Goal: Task Accomplishment & Management: Use online tool/utility

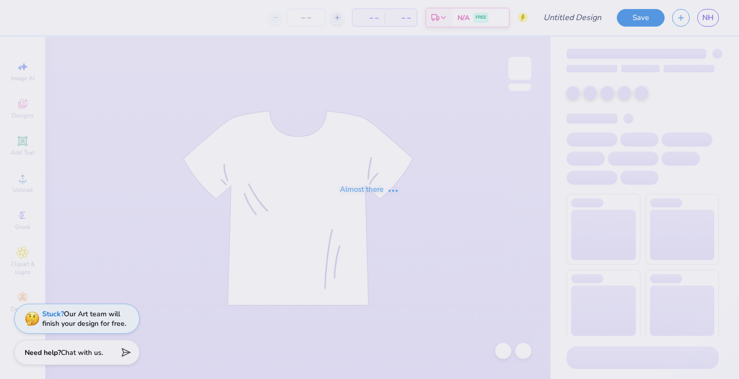
type input "PSP Fall 2025"
type input "25"
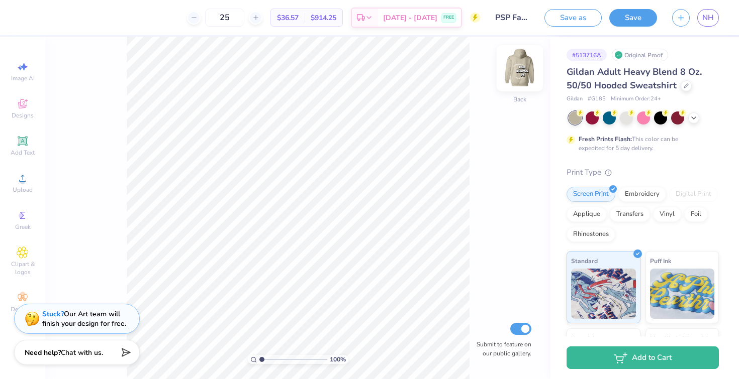
click at [522, 69] on img at bounding box center [520, 68] width 40 height 40
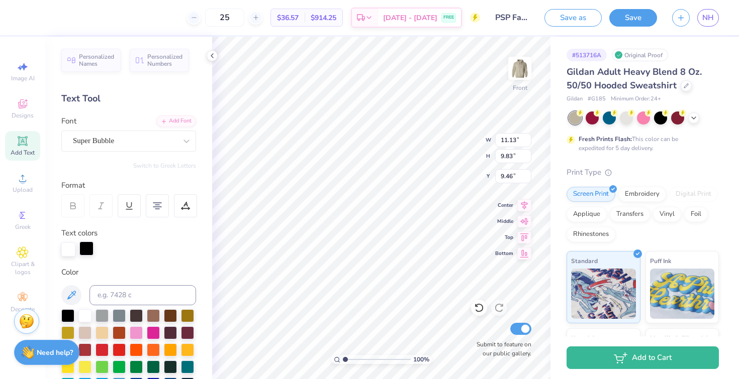
click at [86, 250] on div at bounding box center [86, 249] width 14 height 14
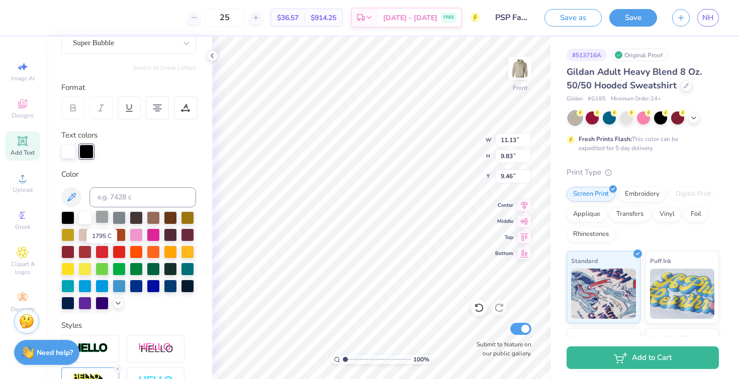
scroll to position [98, 0]
click at [121, 217] on div at bounding box center [119, 216] width 13 height 13
click at [134, 217] on div at bounding box center [136, 216] width 13 height 13
click at [114, 217] on div at bounding box center [119, 216] width 13 height 13
click at [119, 301] on icon at bounding box center [118, 302] width 8 height 8
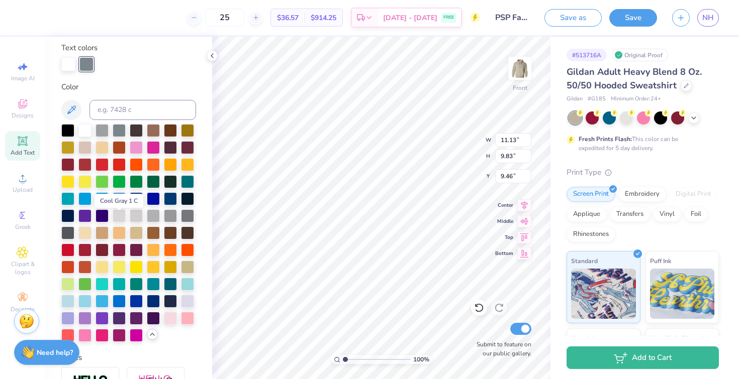
scroll to position [186, 0]
click at [188, 216] on div at bounding box center [187, 214] width 13 height 13
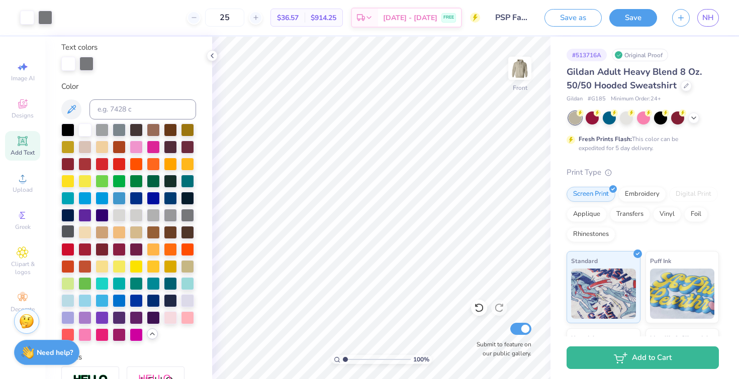
click at [66, 235] on div at bounding box center [67, 231] width 13 height 13
click at [89, 124] on div at bounding box center [84, 129] width 13 height 13
click at [88, 63] on div at bounding box center [86, 63] width 14 height 14
click at [70, 231] on div at bounding box center [67, 231] width 13 height 13
click at [186, 218] on div at bounding box center [187, 214] width 13 height 13
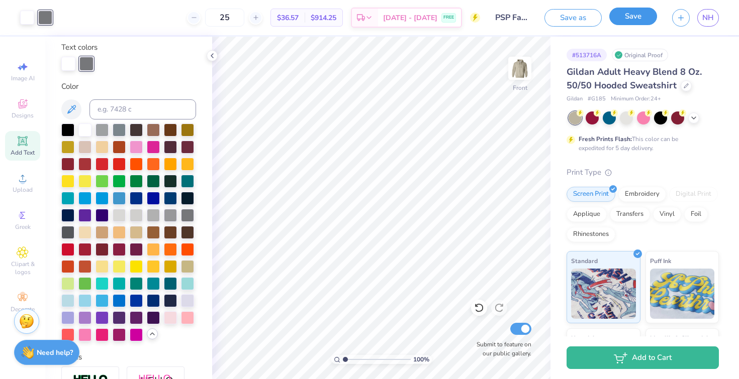
click at [633, 11] on button "Save" at bounding box center [633, 17] width 48 height 18
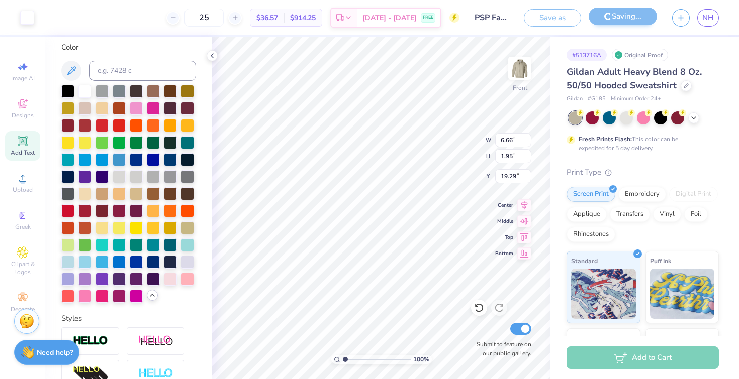
scroll to position [147, 0]
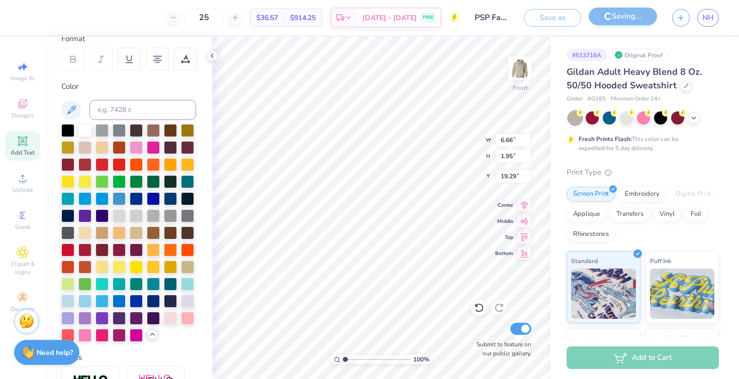
type input "11.00"
type input "2.86"
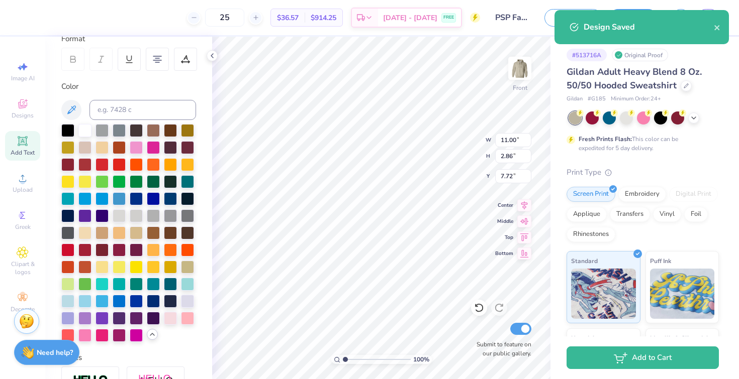
type input "7.37"
click at [698, 115] on div at bounding box center [693, 117] width 11 height 11
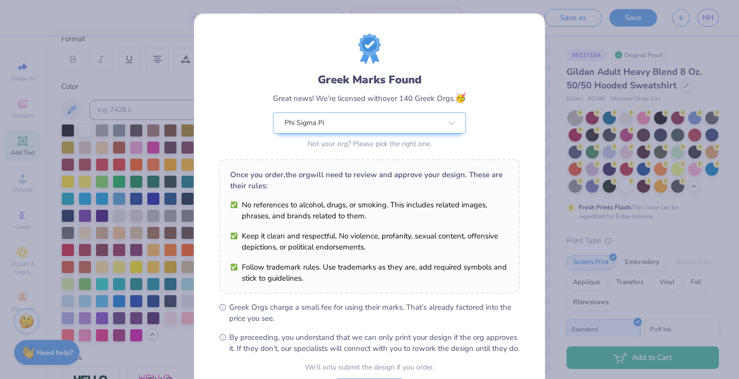
click at [697, 191] on div "Greek Marks Found Great news! We’re licensed with over 140 Greek Orgs. 🥳 Phi Si…" at bounding box center [369, 189] width 739 height 379
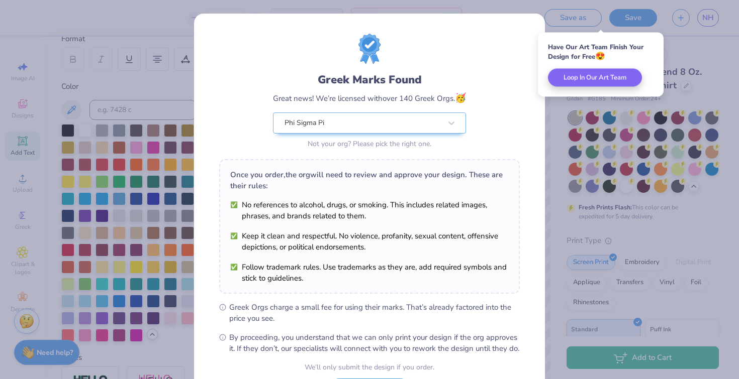
scroll to position [91, 0]
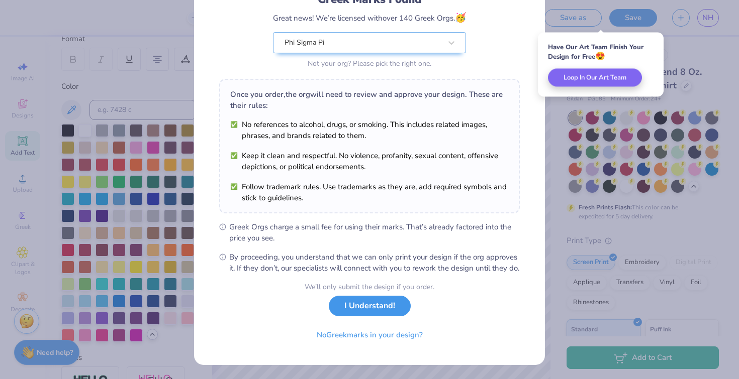
click at [379, 317] on button "I Understand!" at bounding box center [370, 306] width 82 height 21
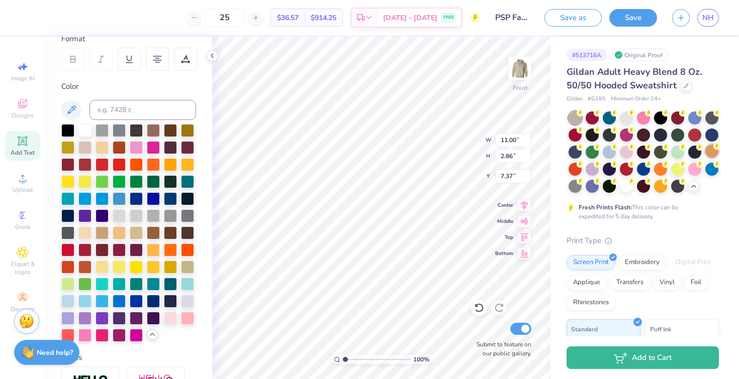
click at [713, 148] on div at bounding box center [711, 151] width 13 height 13
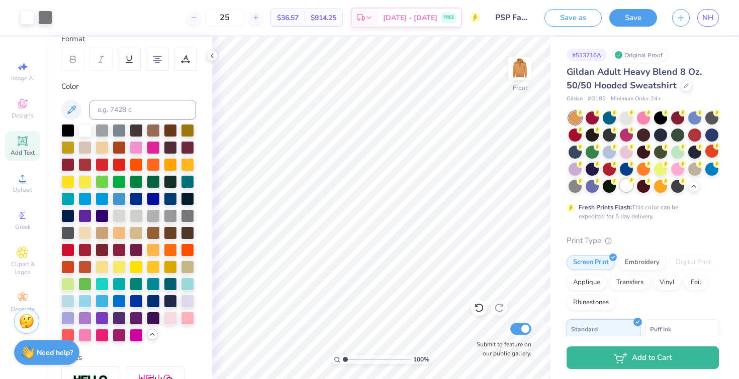
click at [626, 184] on div at bounding box center [626, 185] width 13 height 13
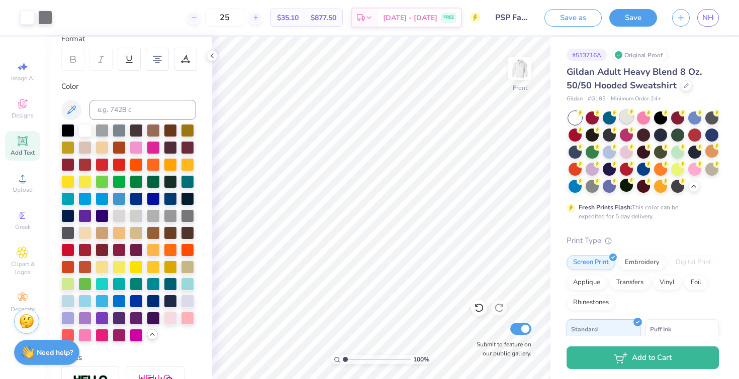
click at [628, 119] on div at bounding box center [626, 117] width 13 height 13
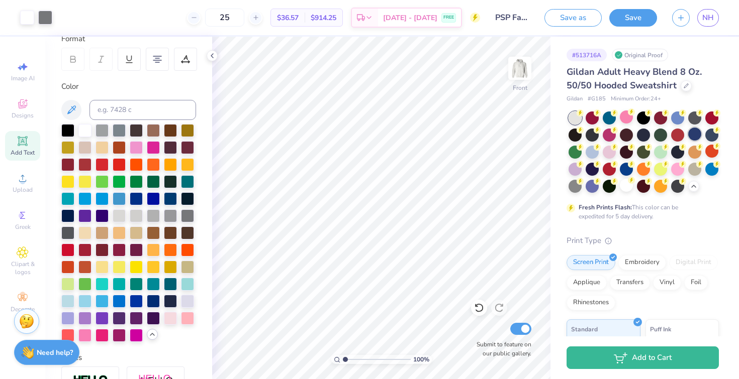
click at [695, 137] on div at bounding box center [694, 134] width 13 height 13
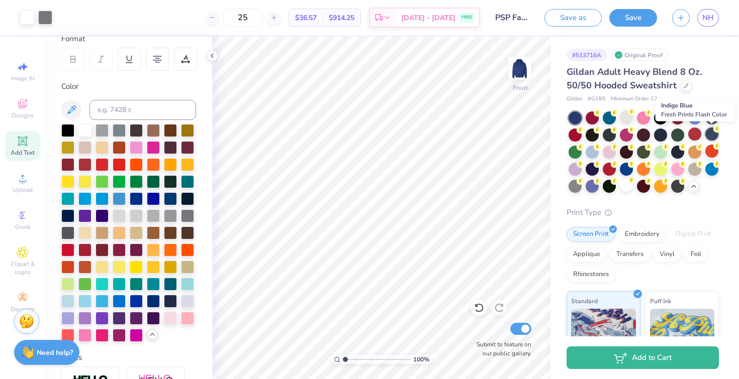
click at [718, 130] on circle at bounding box center [716, 129] width 7 height 7
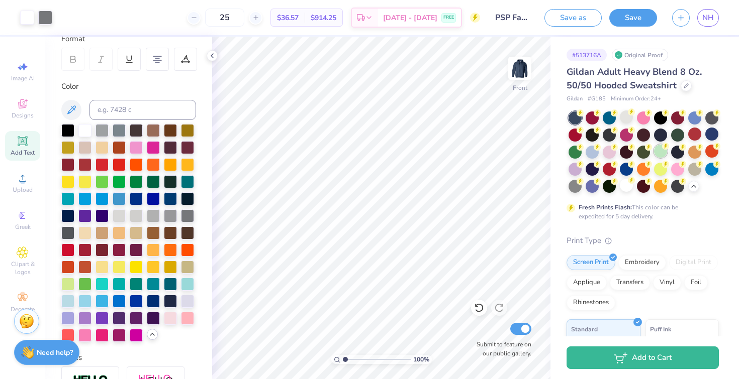
click at [664, 151] on div at bounding box center [660, 151] width 13 height 13
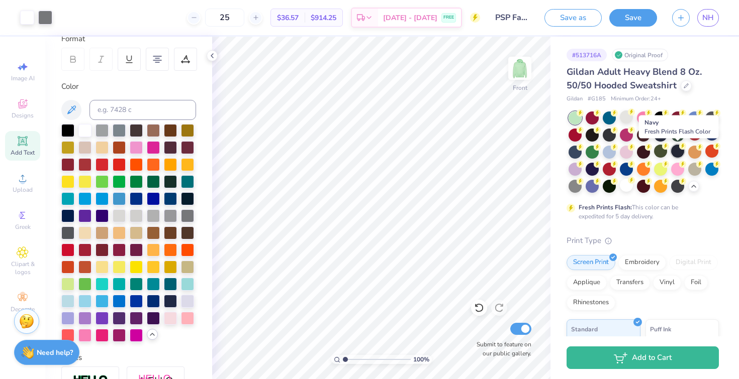
click at [682, 148] on circle at bounding box center [682, 146] width 7 height 7
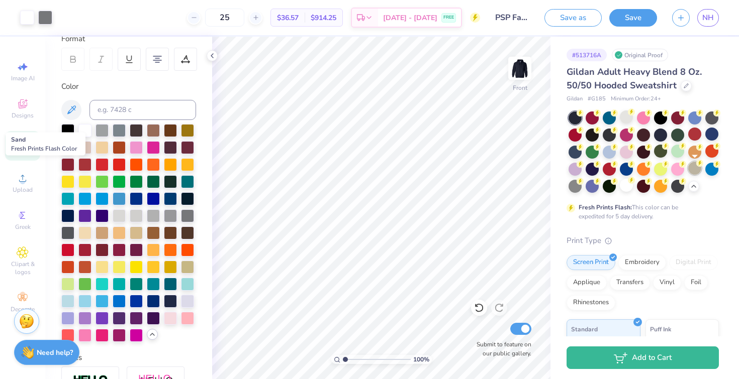
click at [694, 169] on div at bounding box center [694, 168] width 13 height 13
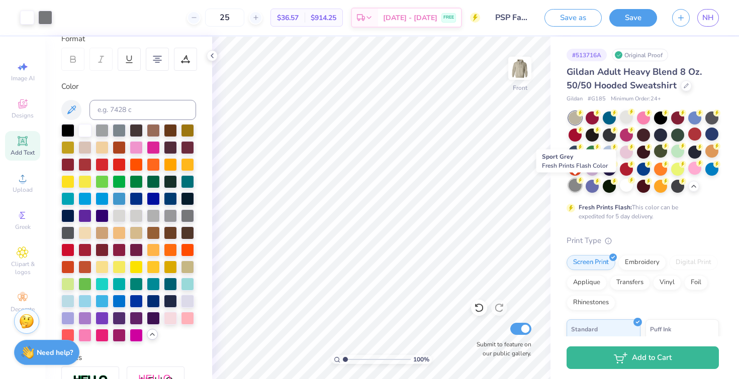
click at [577, 187] on div at bounding box center [574, 185] width 13 height 13
click at [712, 168] on div at bounding box center [711, 168] width 13 height 13
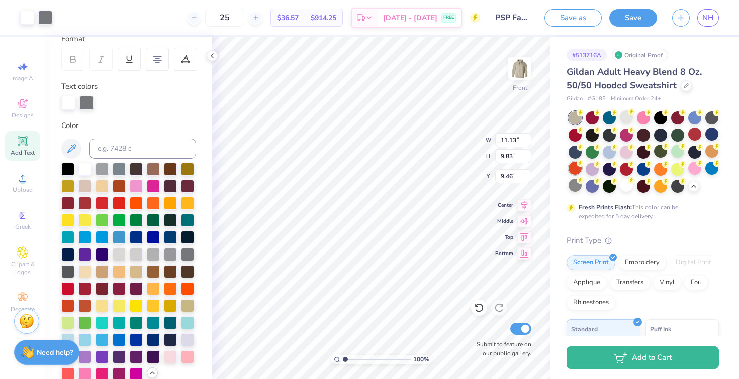
scroll to position [186, 0]
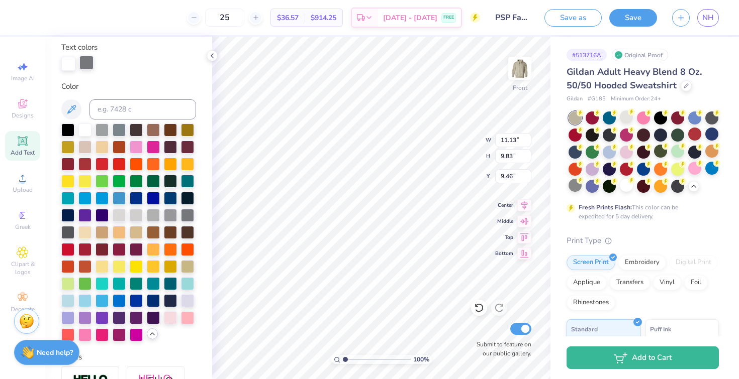
click at [88, 58] on div at bounding box center [86, 63] width 14 height 14
click at [68, 232] on div at bounding box center [67, 231] width 13 height 13
type input "10.76"
type input "9.50"
type input "9.51"
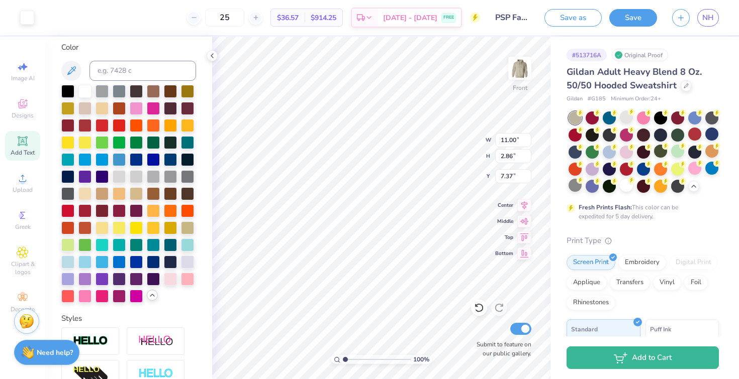
scroll to position [147, 0]
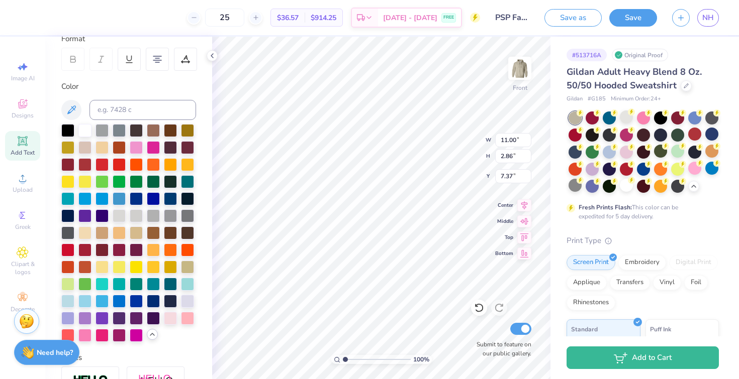
type input "6.66"
type input "1.95"
type input "19.39"
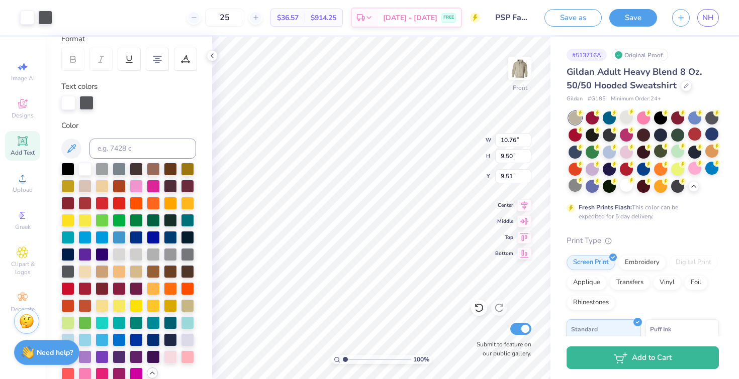
scroll to position [186, 0]
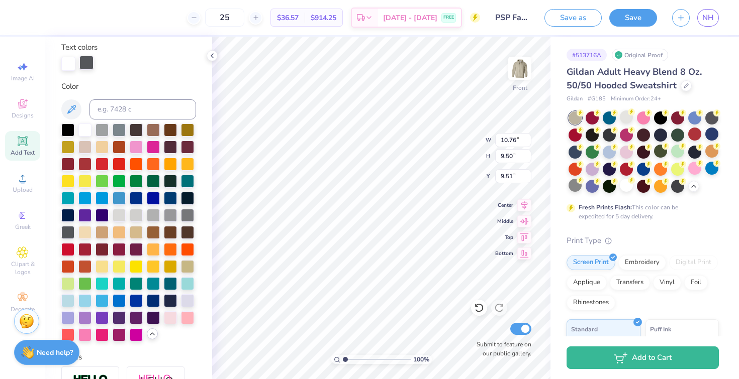
click at [86, 64] on div at bounding box center [86, 63] width 14 height 14
click at [187, 216] on div at bounding box center [187, 214] width 13 height 13
click at [713, 119] on div at bounding box center [711, 117] width 13 height 13
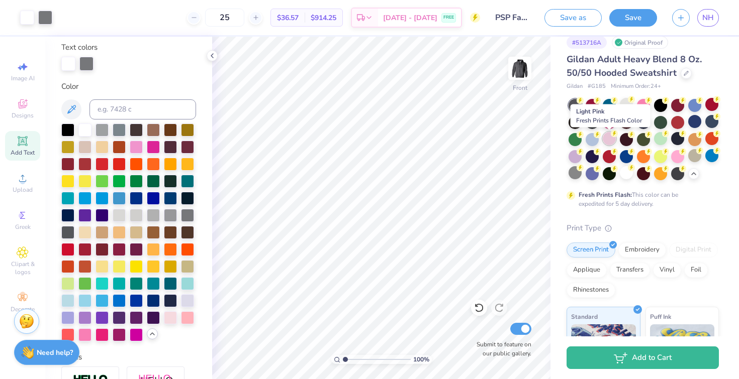
scroll to position [13, 0]
click at [693, 138] on div at bounding box center [694, 138] width 13 height 13
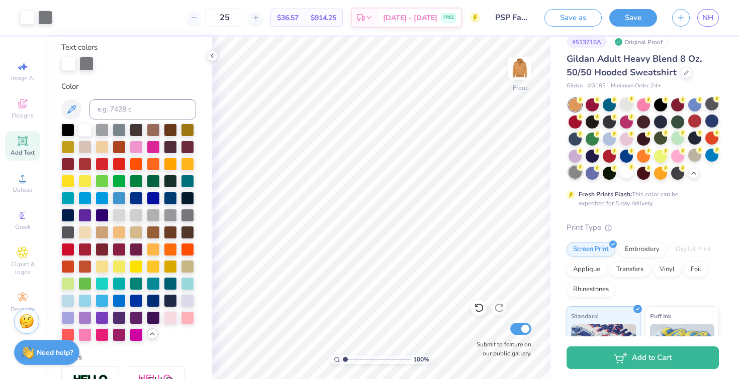
click at [569, 172] on div at bounding box center [574, 172] width 13 height 13
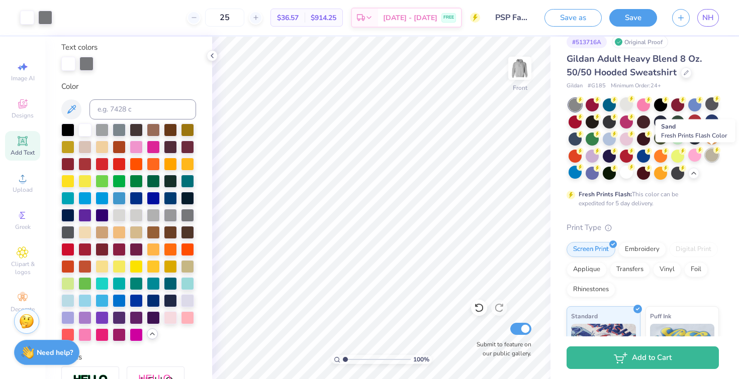
click at [715, 152] on circle at bounding box center [716, 150] width 7 height 7
click at [608, 121] on div at bounding box center [609, 121] width 13 height 13
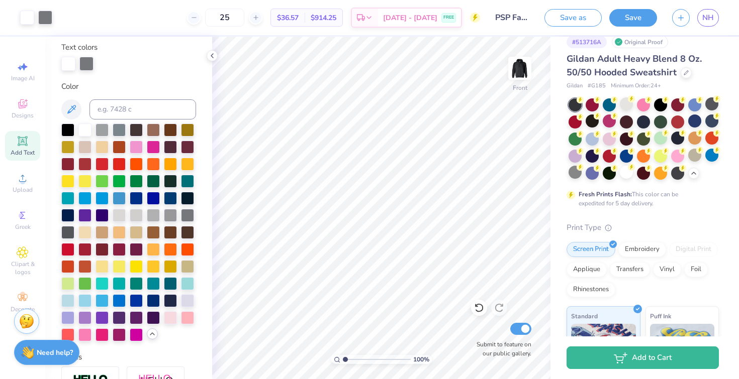
click at [585, 126] on div at bounding box center [591, 121] width 13 height 13
click at [609, 119] on div at bounding box center [609, 121] width 13 height 13
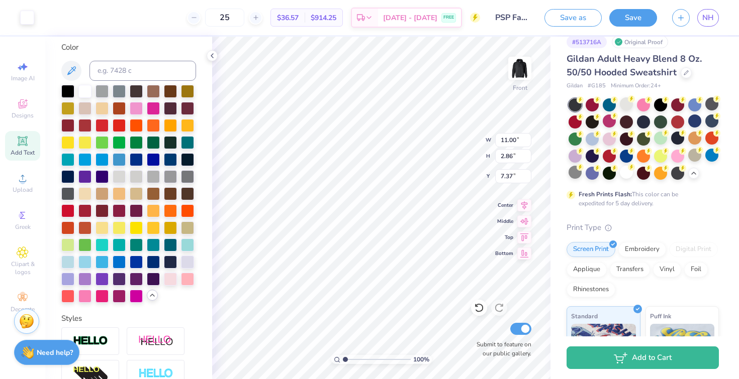
scroll to position [147, 0]
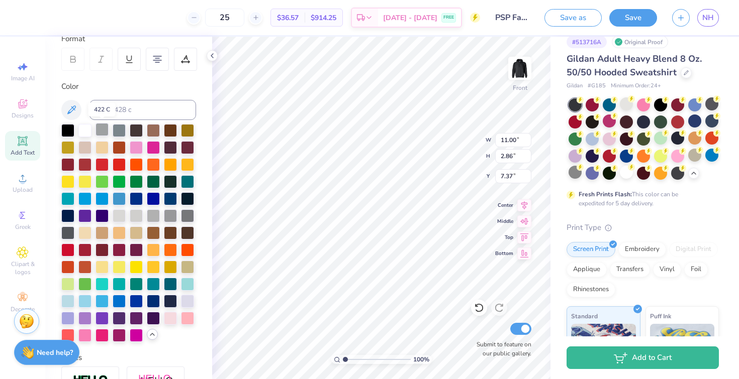
click at [105, 128] on div at bounding box center [101, 129] width 13 height 13
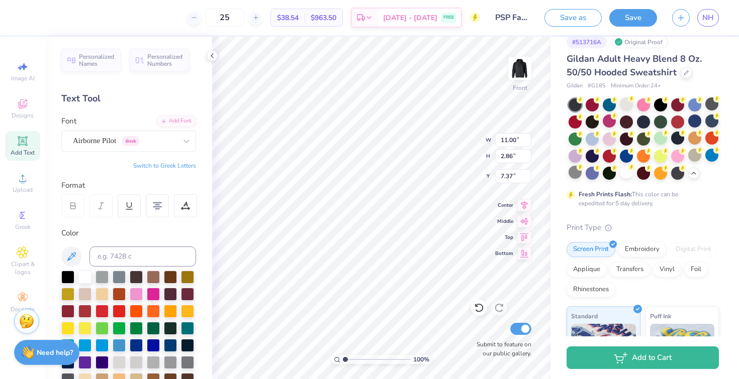
scroll to position [21, 0]
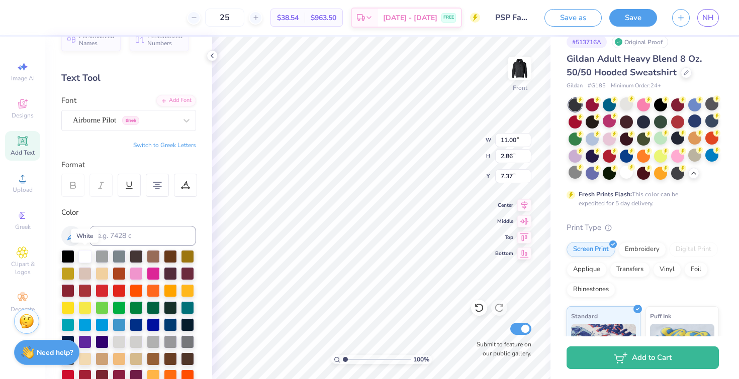
drag, startPoint x: 84, startPoint y: 255, endPoint x: 201, endPoint y: 160, distance: 150.1
click at [84, 255] on div at bounding box center [84, 256] width 13 height 13
click at [714, 101] on icon at bounding box center [716, 98] width 7 height 7
click at [695, 153] on div at bounding box center [694, 155] width 13 height 13
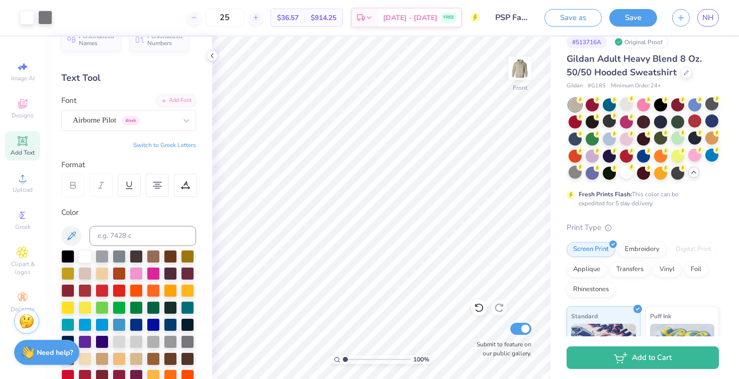
click at [695, 171] on icon at bounding box center [693, 172] width 8 height 8
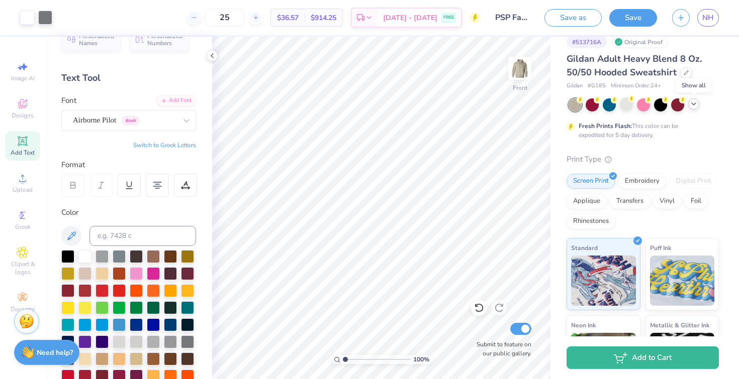
click at [692, 104] on icon at bounding box center [693, 104] width 8 height 8
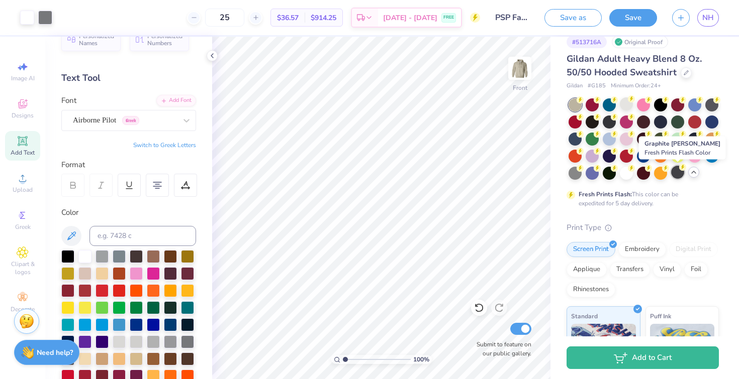
click at [674, 172] on div at bounding box center [677, 172] width 13 height 13
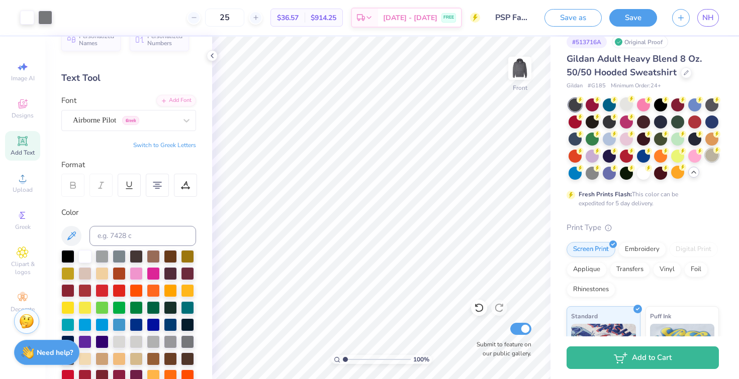
click at [708, 155] on div at bounding box center [711, 155] width 13 height 13
drag, startPoint x: 714, startPoint y: 124, endPoint x: 668, endPoint y: 124, distance: 46.2
click at [714, 124] on div at bounding box center [711, 122] width 13 height 13
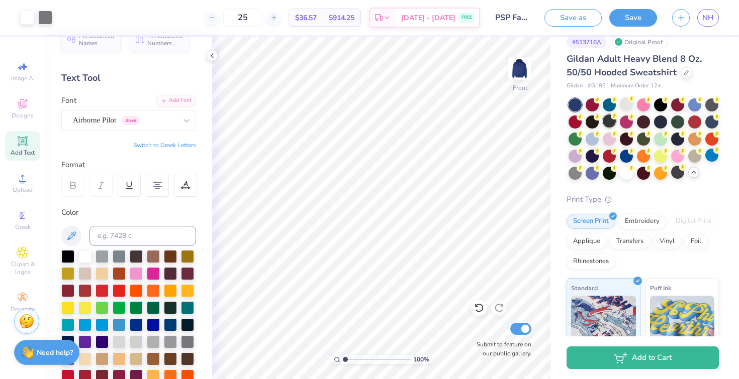
click at [612, 122] on div at bounding box center [609, 121] width 13 height 13
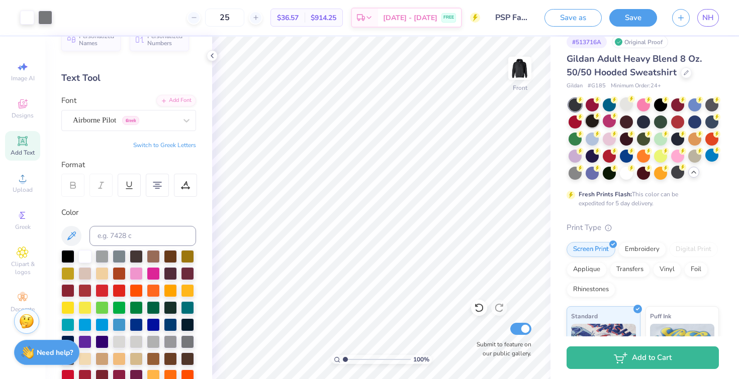
click at [590, 121] on div at bounding box center [591, 121] width 13 height 13
click at [592, 154] on div at bounding box center [591, 155] width 13 height 13
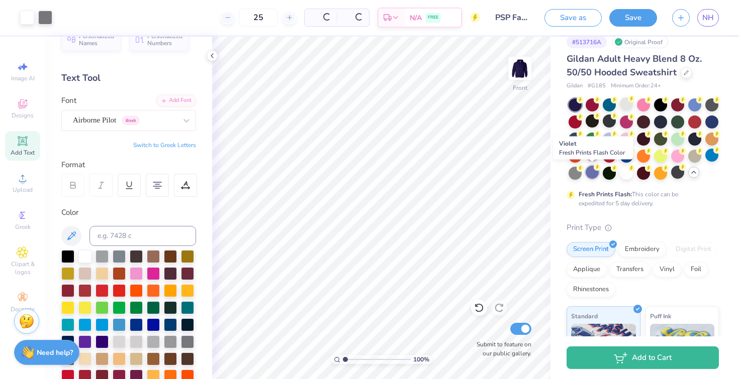
click at [590, 176] on div at bounding box center [591, 172] width 13 height 13
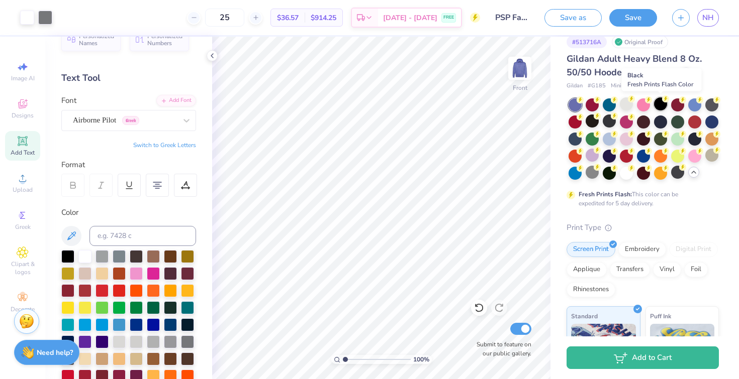
click at [656, 106] on div at bounding box center [660, 103] width 13 height 13
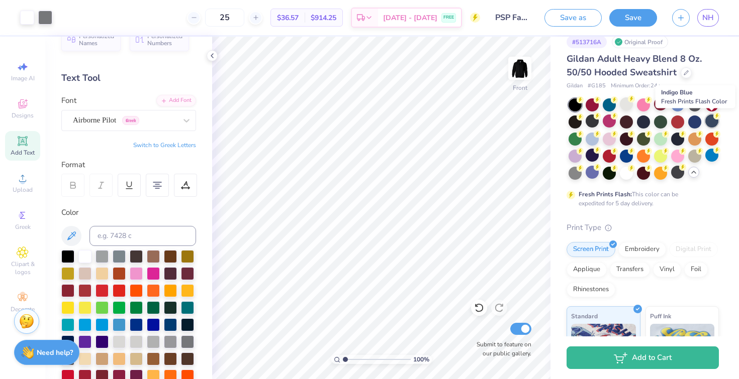
click at [715, 119] on icon at bounding box center [716, 116] width 7 height 7
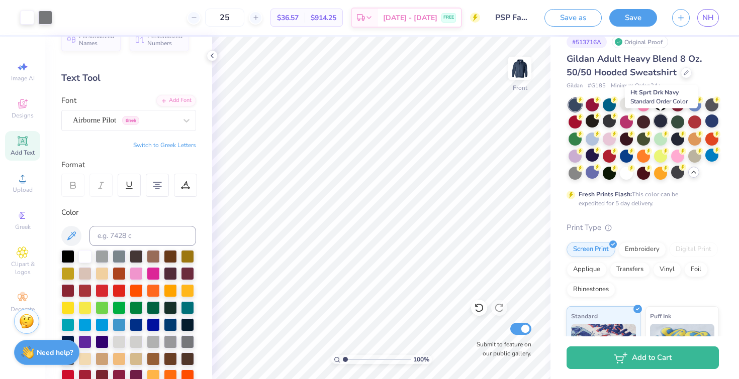
click at [655, 120] on div at bounding box center [660, 121] width 13 height 13
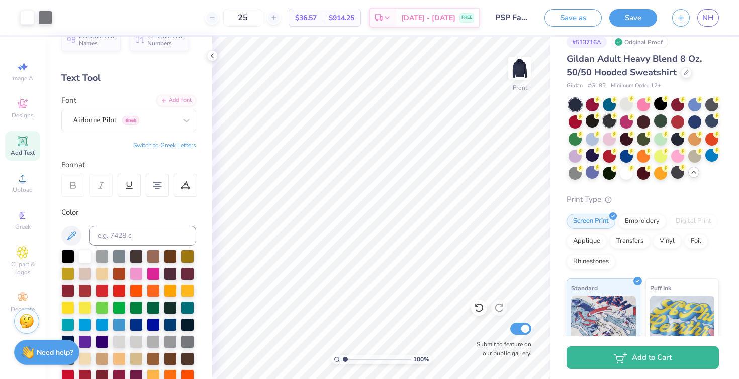
click at [608, 120] on div at bounding box center [609, 121] width 13 height 13
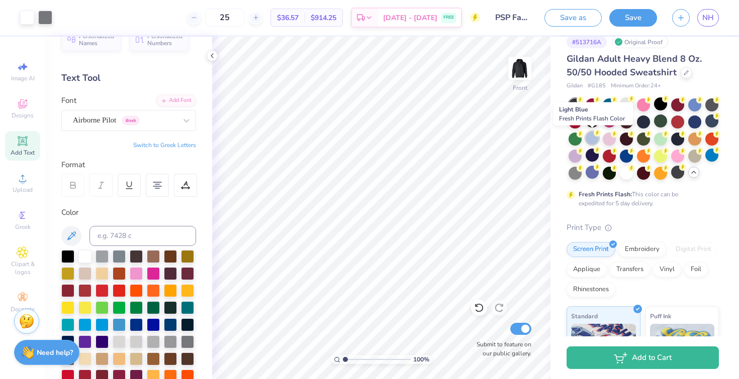
click at [593, 139] on div at bounding box center [591, 138] width 13 height 13
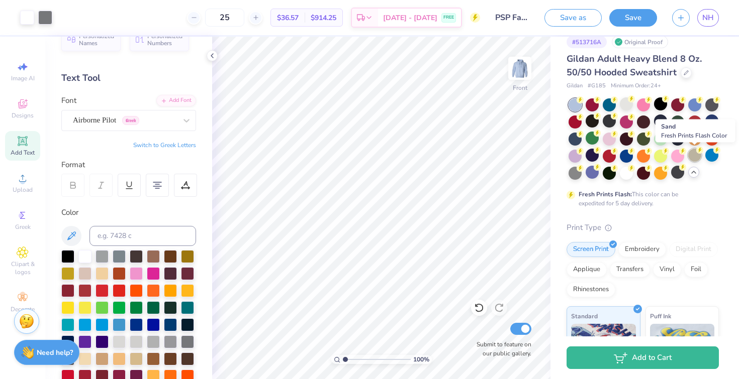
click at [696, 154] on div at bounding box center [694, 155] width 13 height 13
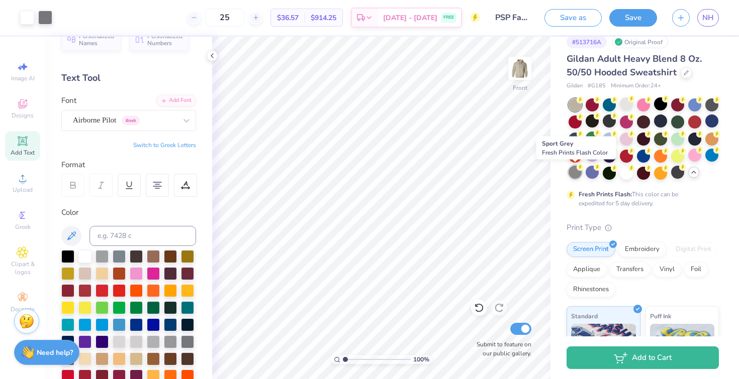
click at [573, 177] on div at bounding box center [574, 172] width 13 height 13
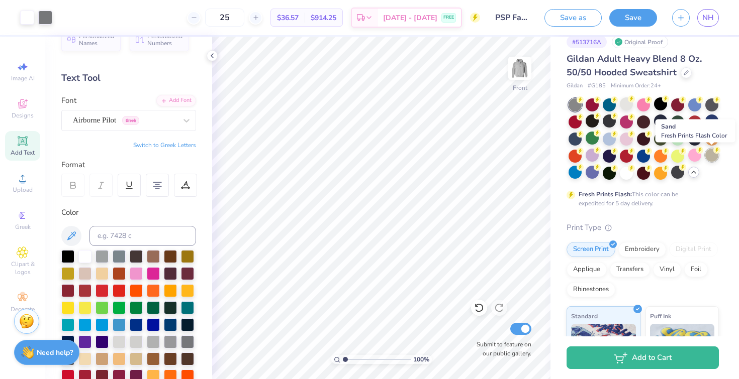
click at [714, 155] on div at bounding box center [711, 155] width 13 height 13
click at [244, 15] on input "25" at bounding box center [224, 18] width 39 height 18
type input "20"
